Goal: Task Accomplishment & Management: Manage account settings

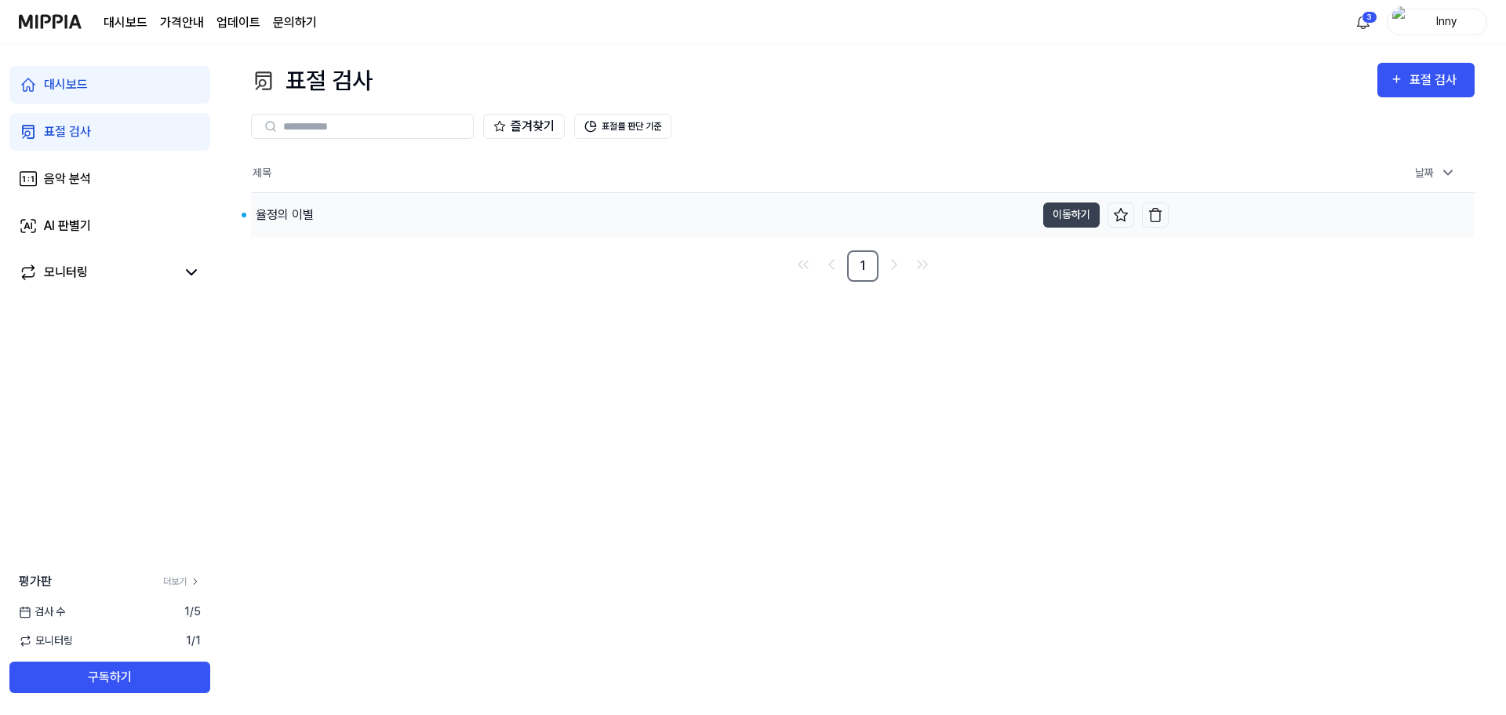
click at [300, 220] on div "율정의 이별" at bounding box center [285, 215] width 58 height 19
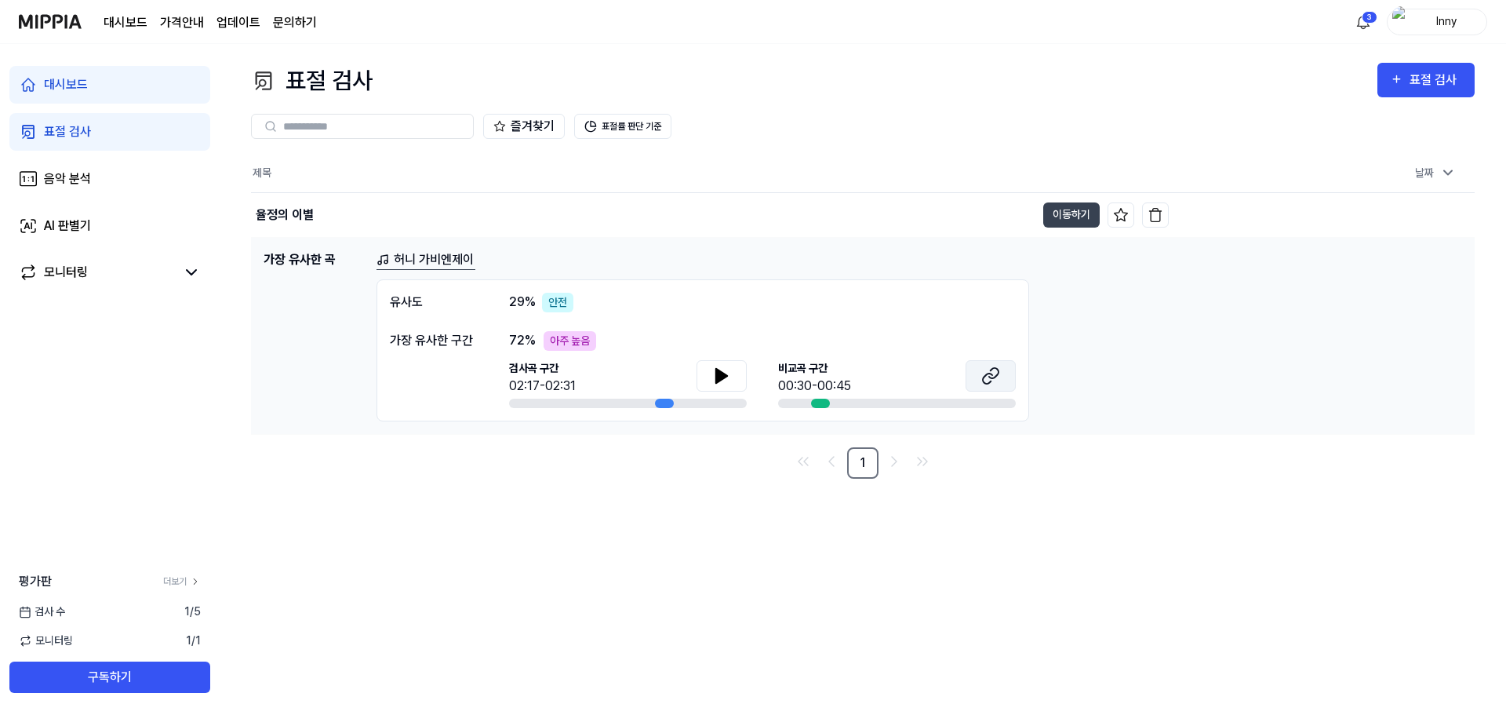
click at [988, 382] on icon at bounding box center [990, 375] width 19 height 19
click at [1360, 24] on html "대시보드 가격안내 업데이트 문의하기 3 Inny 대시보드 표절 검사 음악 분석 AI 판별기 모니터링 평가판 더보기 검사 수 1 / 5 모니터링…" at bounding box center [753, 357] width 1506 height 715
click at [996, 374] on html "대시보드 가격안내 업데이트 문의하기 Inny 대시보드 표절 검사 음악 분석 AI 판별기 모니터링 평가판 더보기 검사 수 1 / 5 모니터링 1…" at bounding box center [753, 357] width 1506 height 715
click at [721, 381] on icon at bounding box center [721, 375] width 19 height 19
click at [723, 380] on icon at bounding box center [721, 375] width 19 height 19
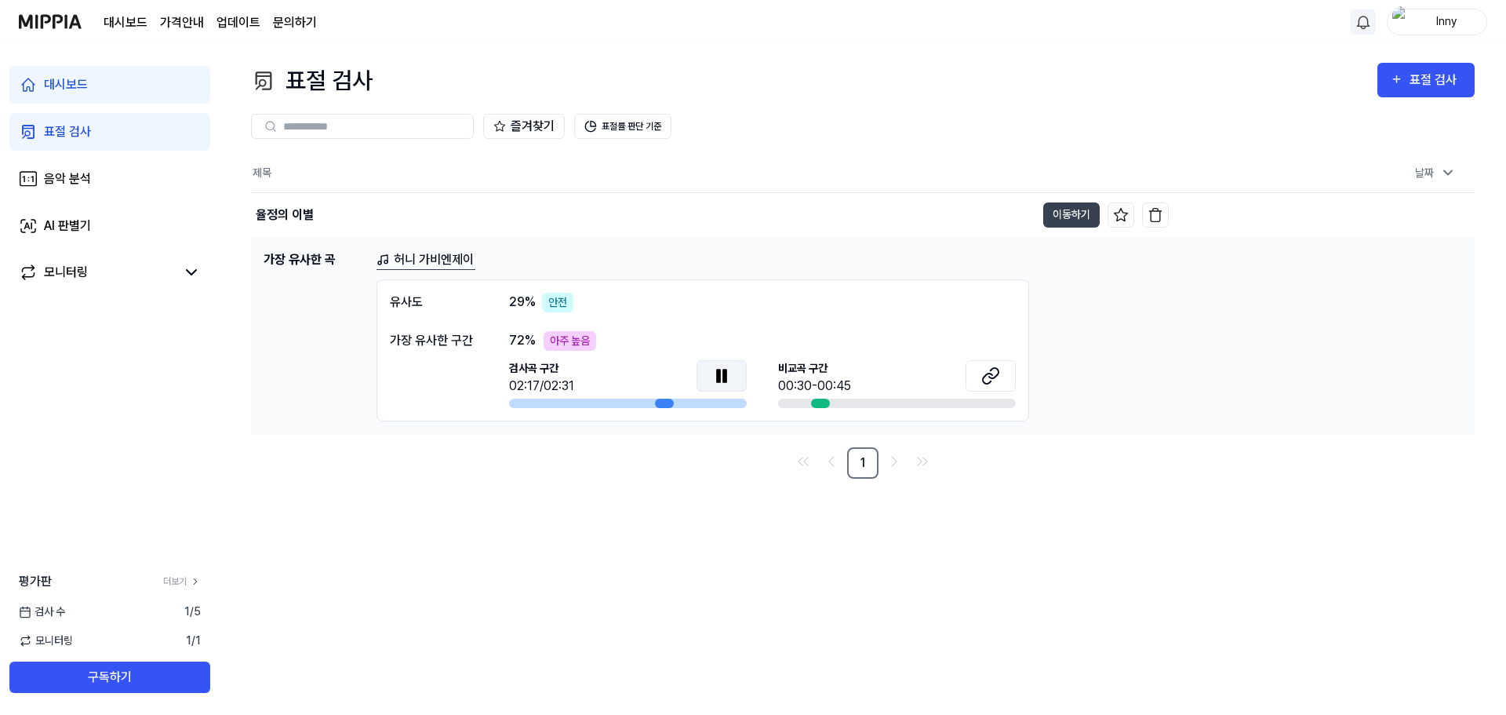
click at [723, 380] on icon at bounding box center [724, 375] width 3 height 13
click at [986, 379] on icon at bounding box center [990, 375] width 19 height 19
click at [1157, 224] on button "button" at bounding box center [1155, 214] width 27 height 25
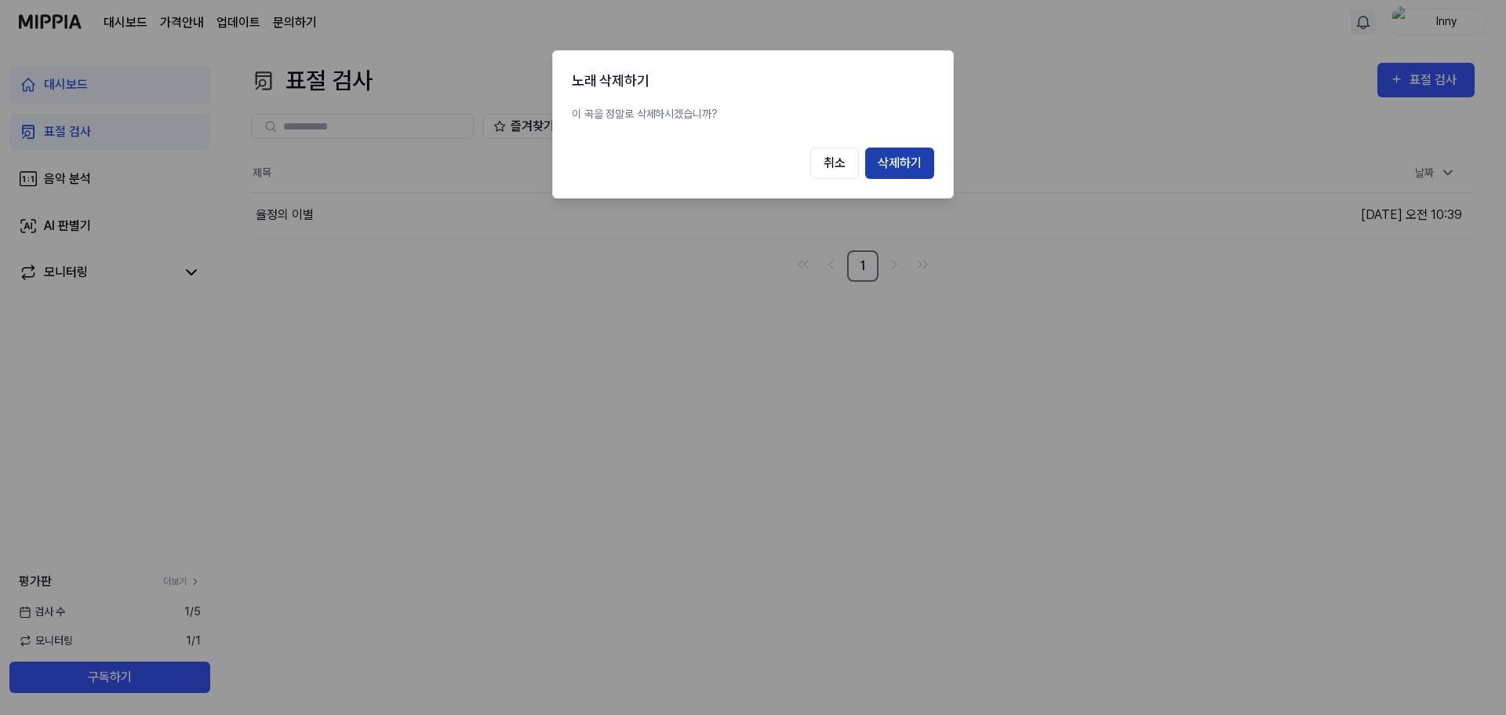
click at [890, 169] on button "삭제하기" at bounding box center [899, 162] width 69 height 31
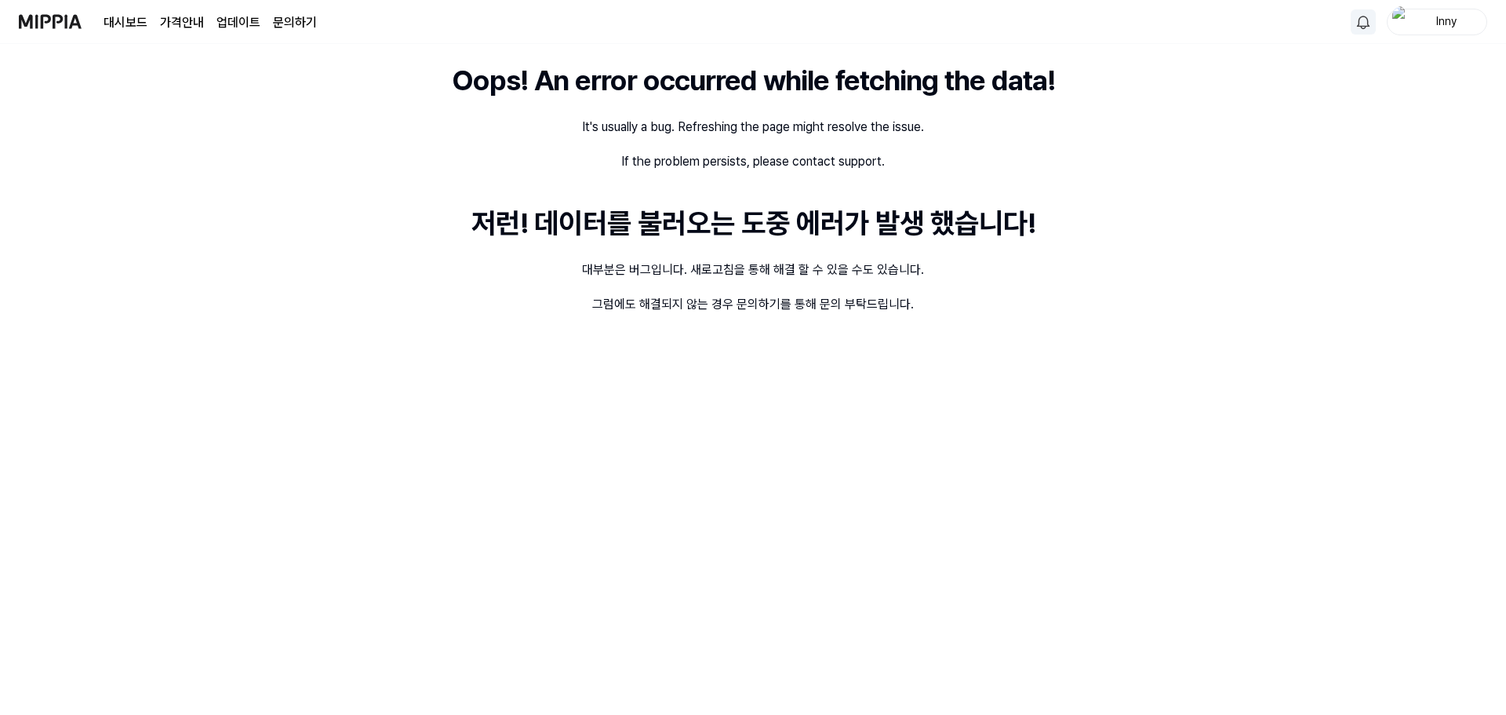
click at [61, 20] on img at bounding box center [50, 21] width 63 height 43
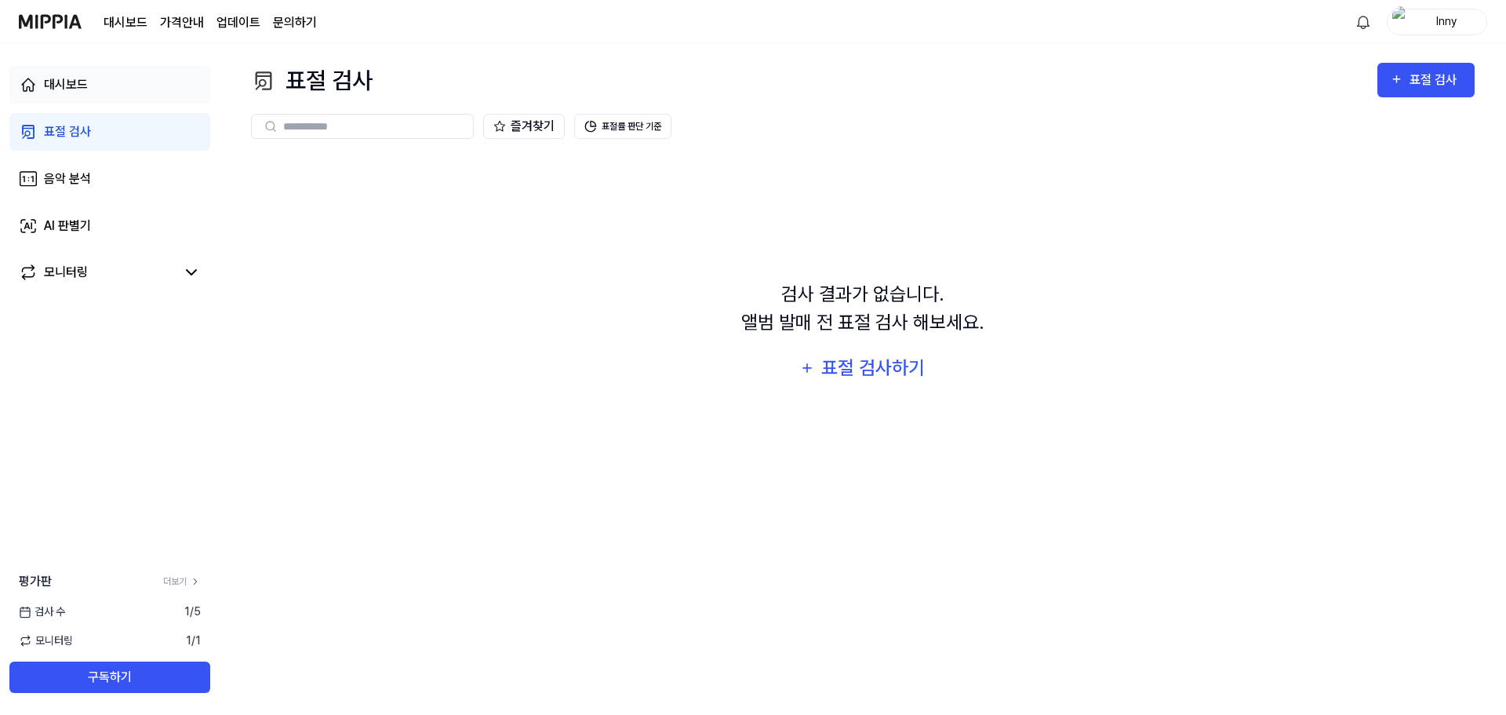
click at [79, 82] on div "대시보드" at bounding box center [66, 84] width 44 height 19
